Goal: Task Accomplishment & Management: Manage account settings

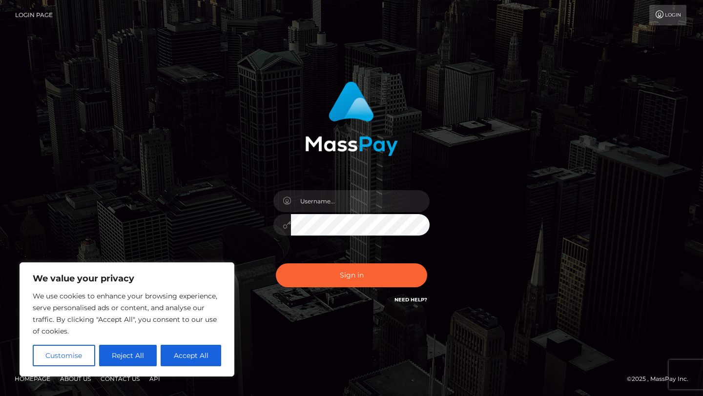
click at [413, 300] on link "Need Help?" at bounding box center [410, 300] width 33 height 6
click at [186, 353] on button "Accept All" at bounding box center [191, 355] width 61 height 21
checkbox input "true"
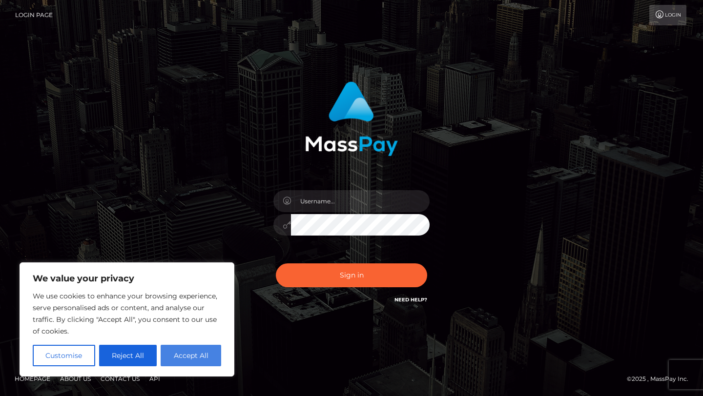
checkbox input "true"
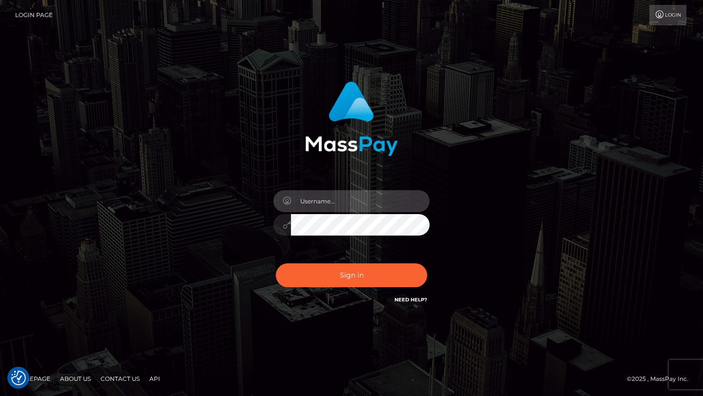
click at [322, 207] on input "text" at bounding box center [360, 201] width 139 height 22
type input "lionellaslushy@gmail.com"
click at [276, 264] on button "Sign in" at bounding box center [351, 276] width 151 height 24
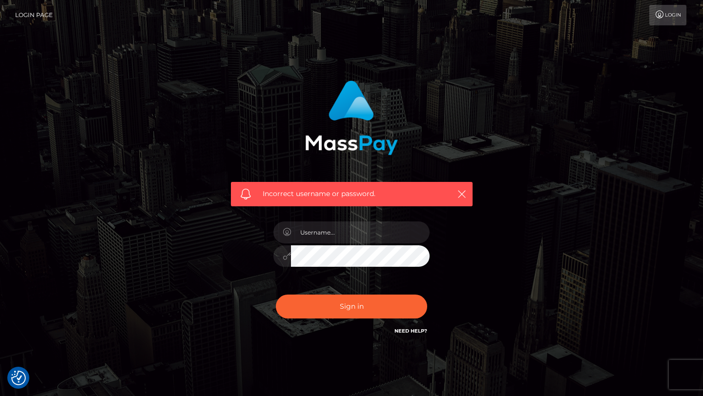
click at [239, 195] on div "Incorrect username or password." at bounding box center [352, 194] width 242 height 24
click at [337, 240] on input "text" at bounding box center [360, 233] width 139 height 22
type input "[EMAIL_ADDRESS][DOMAIN_NAME]"
click at [276, 295] on button "Sign in" at bounding box center [351, 307] width 151 height 24
click at [371, 236] on input "text" at bounding box center [360, 233] width 139 height 22
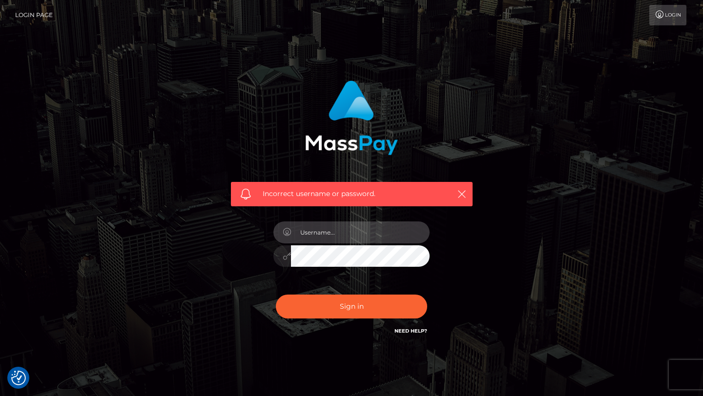
type input "[EMAIL_ADDRESS][DOMAIN_NAME]"
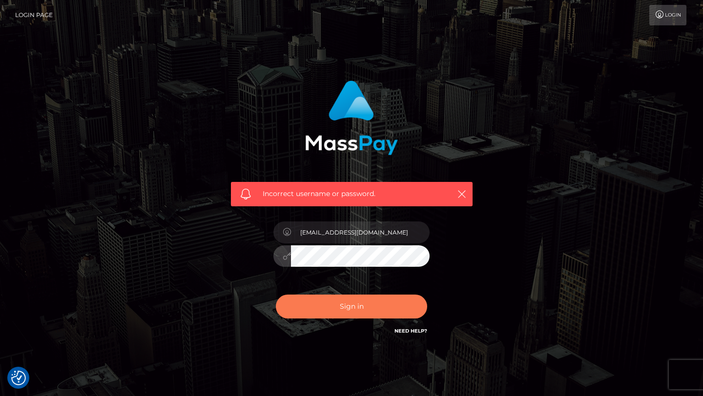
click at [360, 305] on button "Sign in" at bounding box center [351, 307] width 151 height 24
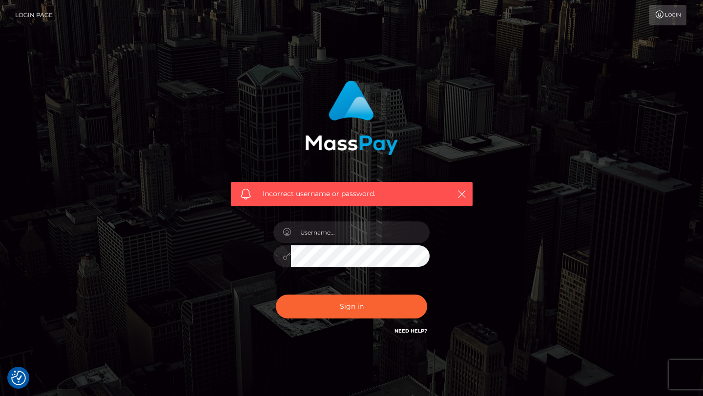
click at [401, 29] on nav "Login Page Login" at bounding box center [351, 15] width 703 height 30
